Goal: Information Seeking & Learning: Learn about a topic

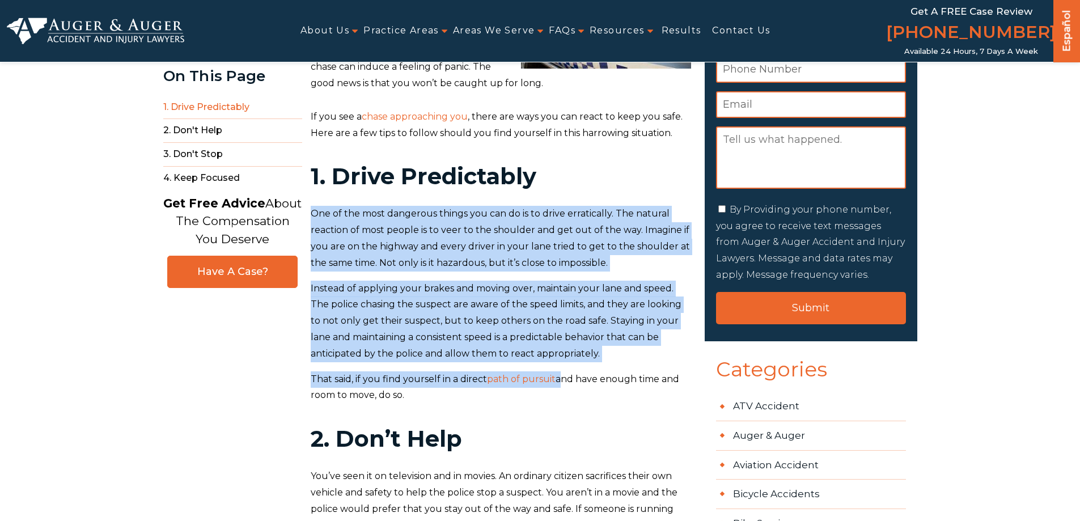
scroll to position [113, 0]
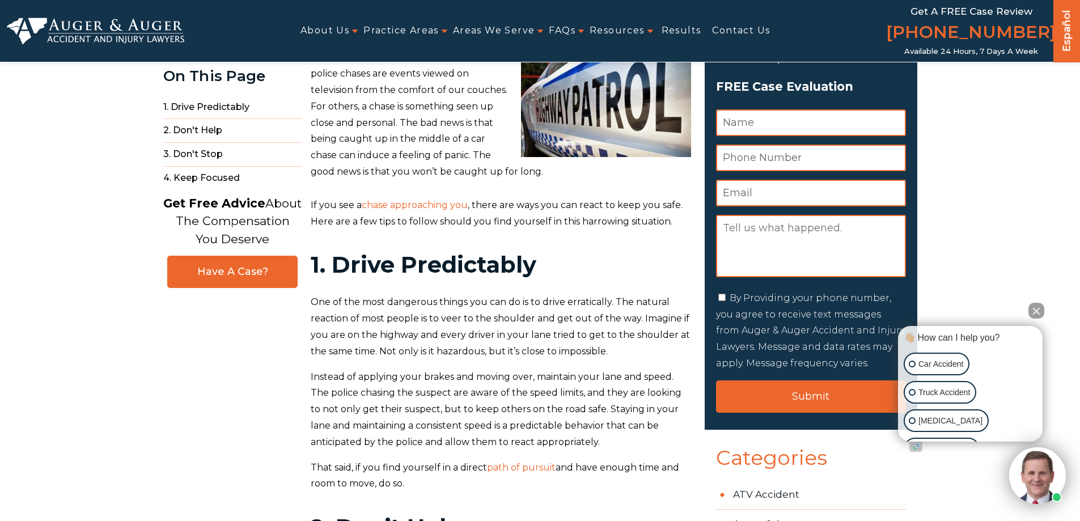
drag, startPoint x: 342, startPoint y: 257, endPoint x: 337, endPoint y: 268, distance: 12.7
click at [342, 259] on strong "1. Drive Predictably" at bounding box center [424, 265] width 226 height 28
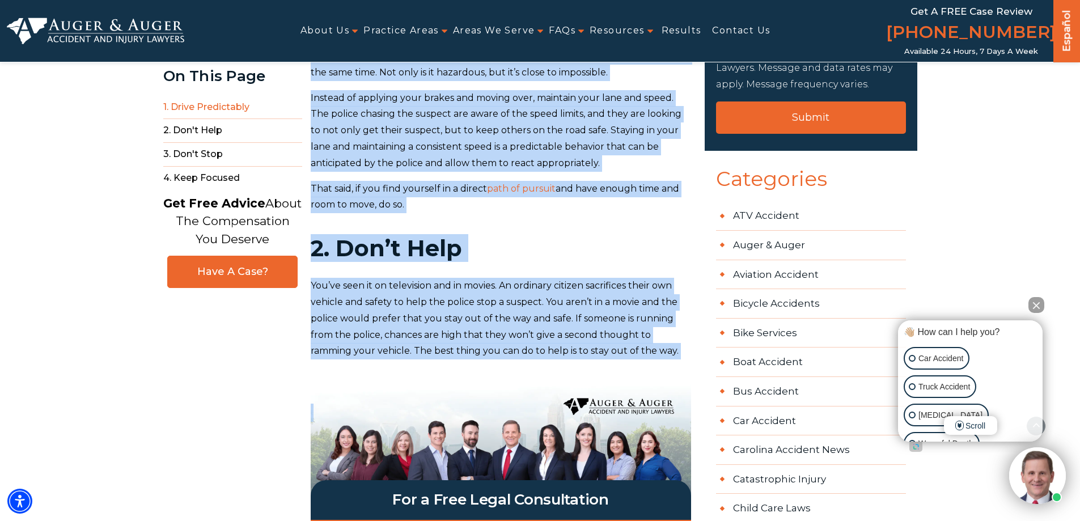
scroll to position [397, 0]
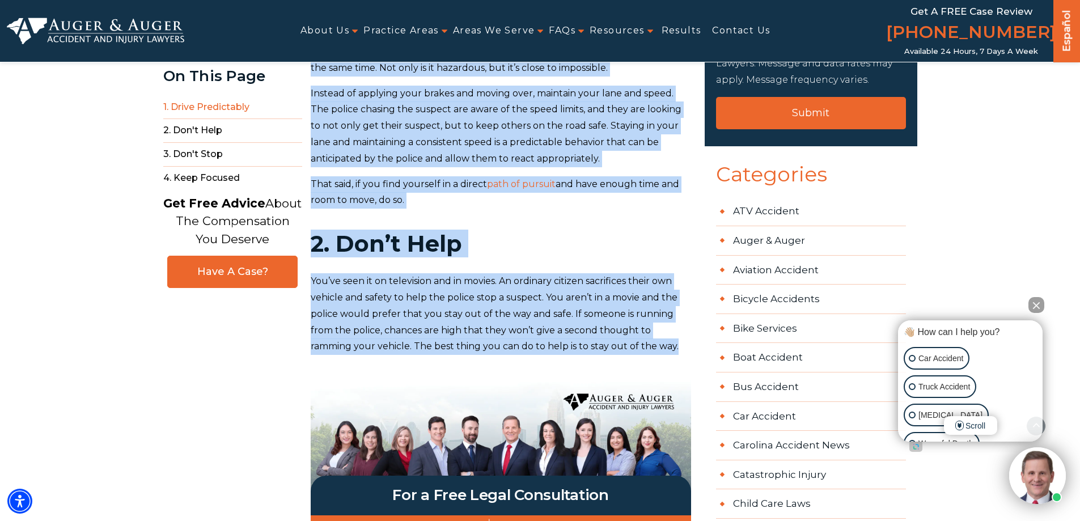
drag, startPoint x: 311, startPoint y: 300, endPoint x: 684, endPoint y: 354, distance: 376.3
click at [684, 354] on div "Thankfully for many of us, high-speed police chases are events viewed on televi…" at bounding box center [501, 438] width 380 height 1344
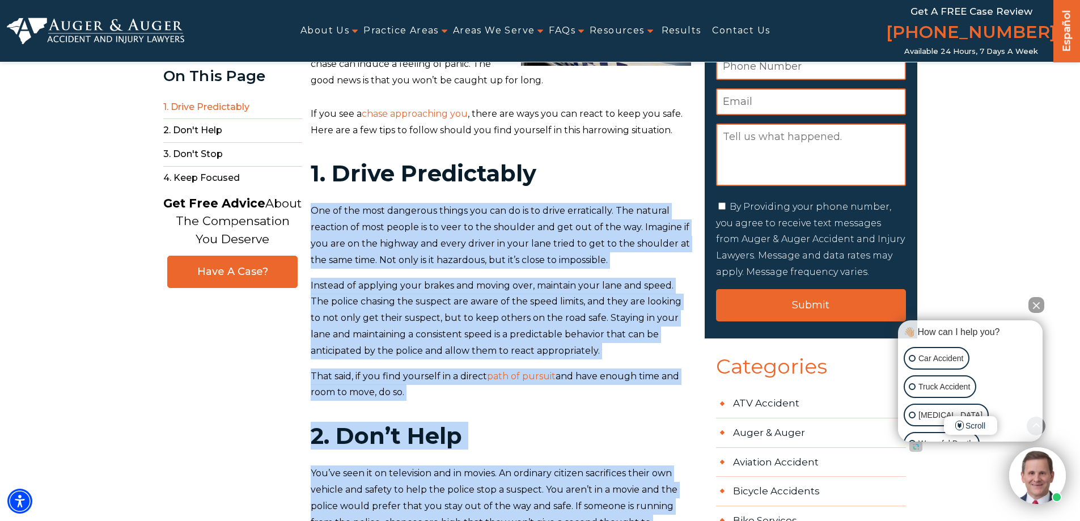
scroll to position [170, 0]
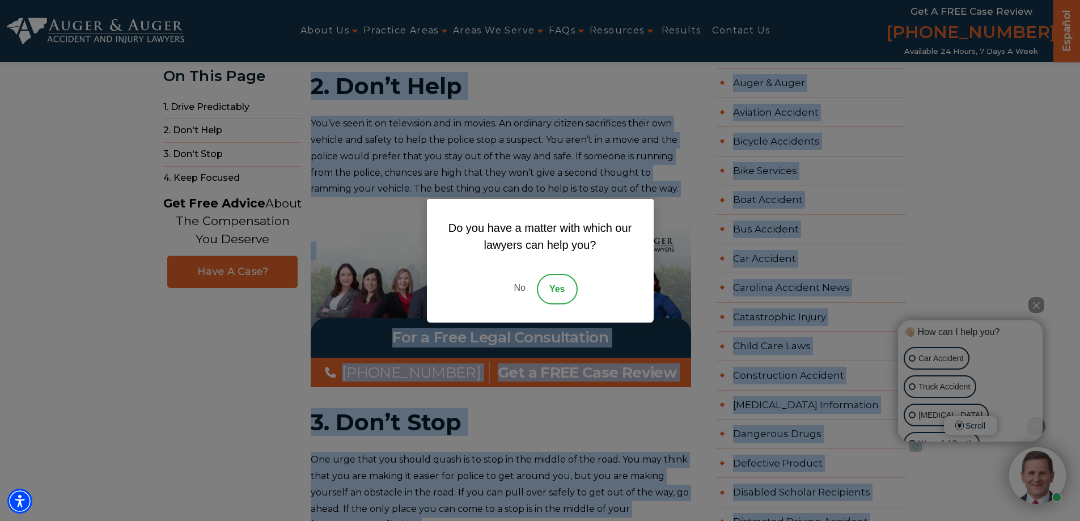
scroll to position [567, 0]
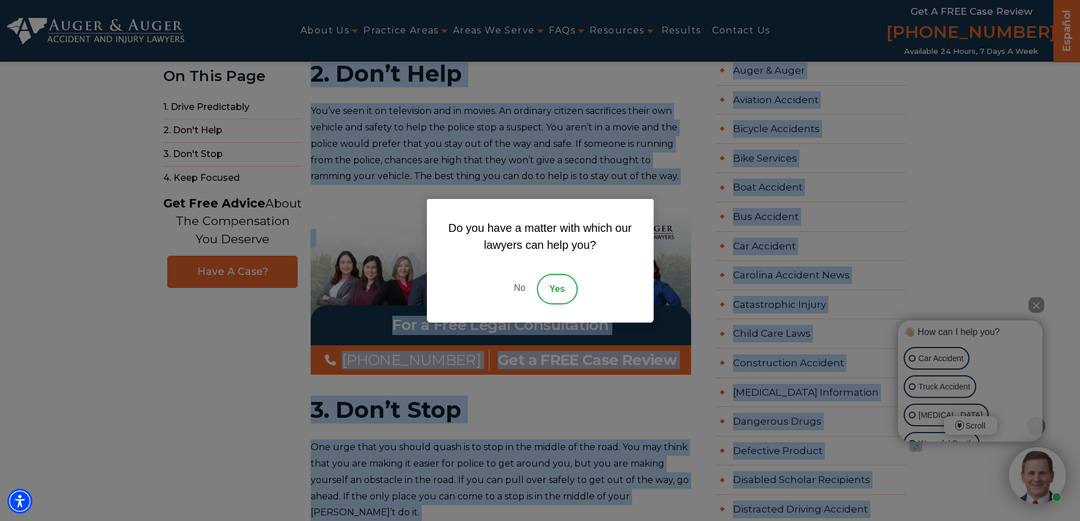
drag, startPoint x: 312, startPoint y: 244, endPoint x: 511, endPoint y: 301, distance: 207.0
click at [518, 291] on link "No" at bounding box center [519, 289] width 34 height 31
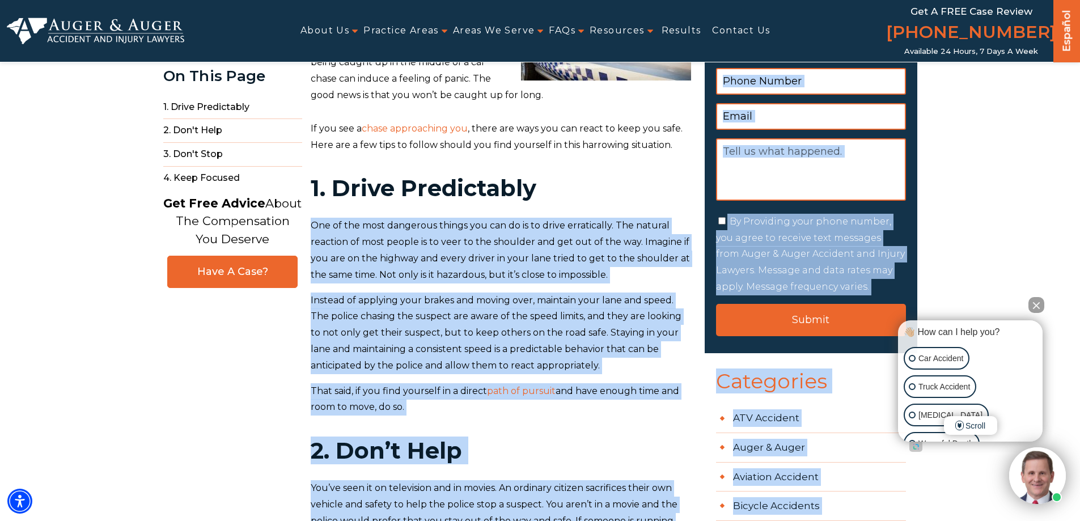
scroll to position [170, 0]
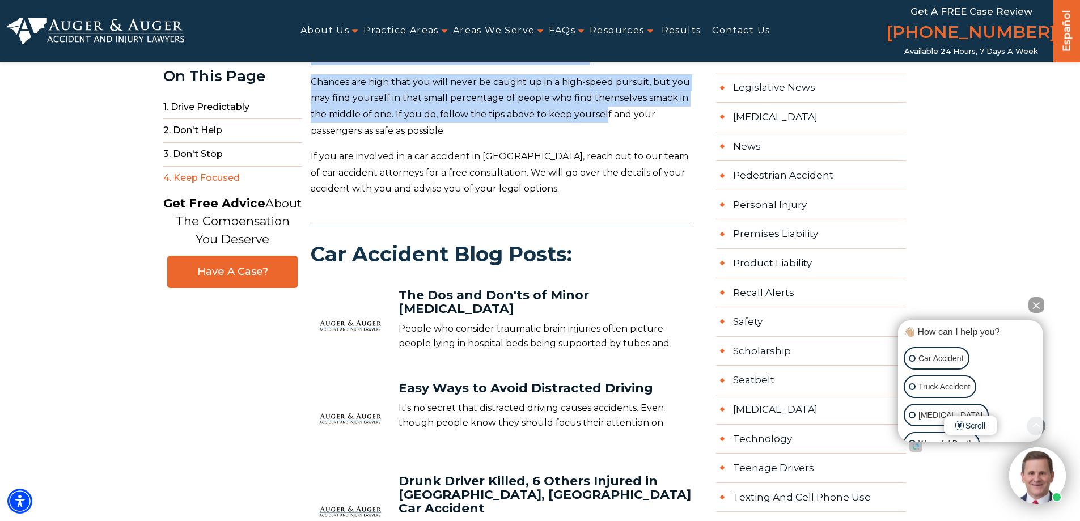
scroll to position [1304, 0]
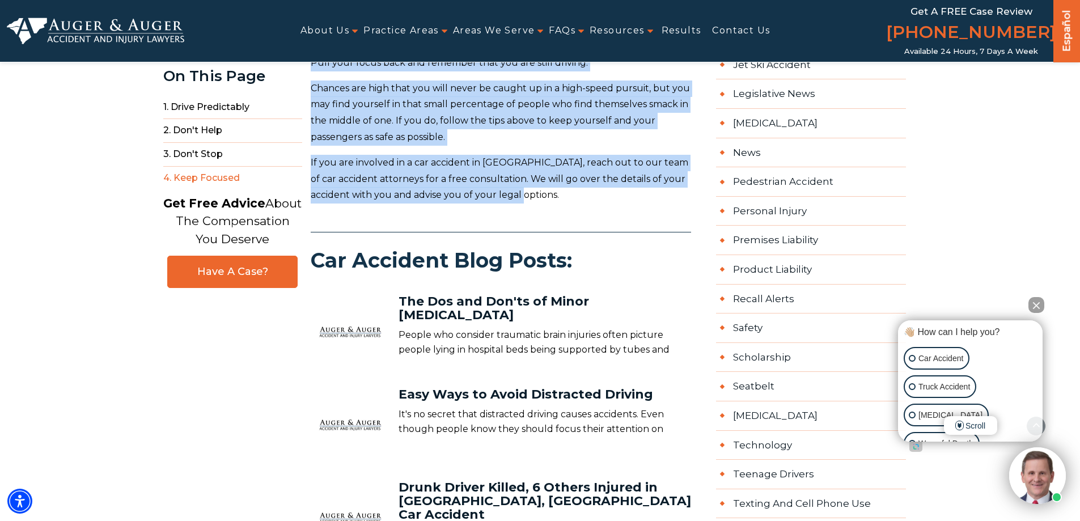
drag, startPoint x: 311, startPoint y: 245, endPoint x: 638, endPoint y: 203, distance: 329.2
copy div "Lor ip dol sita consectet adipis eli sed do ei te incid utlaboreetd. Mag aliqua…"
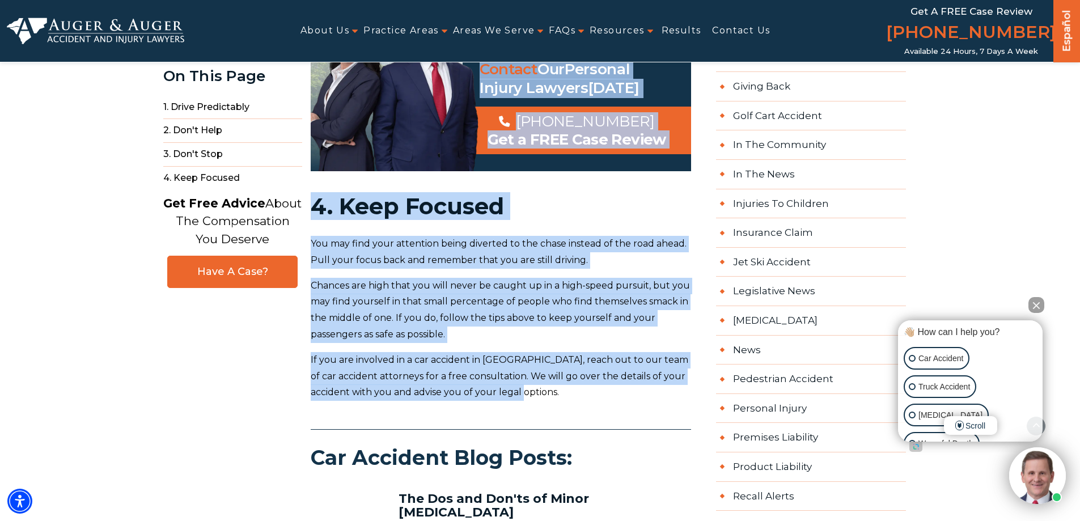
scroll to position [1077, 0]
